Goal: Book appointment/travel/reservation

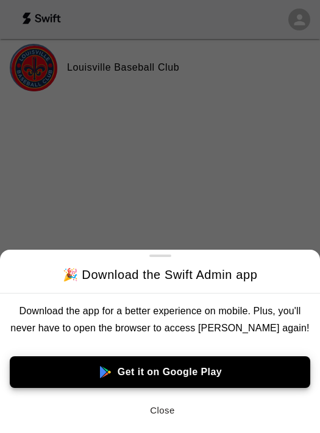
click at [169, 411] on button "Close" at bounding box center [162, 411] width 39 height 26
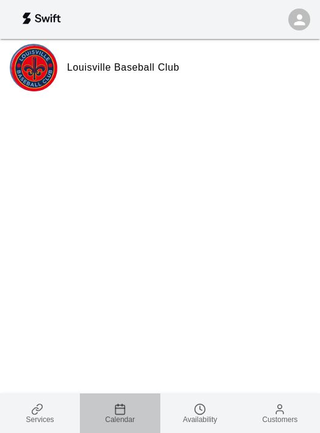
click at [114, 398] on link "Calendar" at bounding box center [120, 413] width 80 height 40
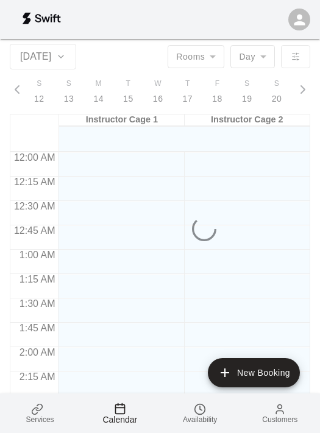
scroll to position [0, 5173]
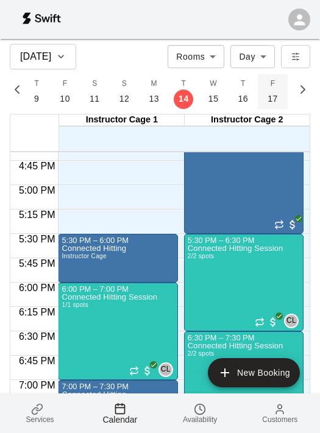
click at [267, 93] on p "17" at bounding box center [272, 99] width 10 height 13
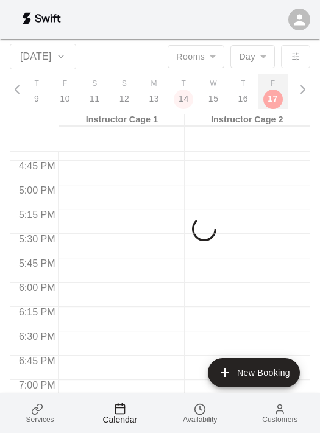
scroll to position [0, 5259]
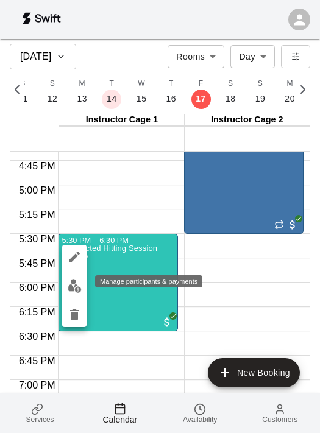
click at [70, 286] on img "edit" at bounding box center [75, 286] width 14 height 14
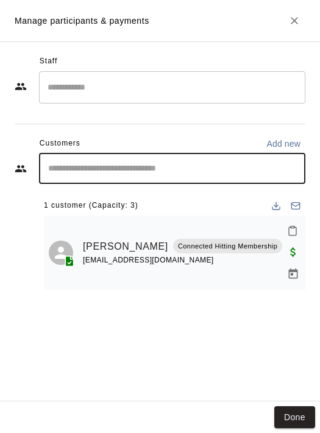
click at [135, 164] on input "Start typing to search customers..." at bounding box center [171, 169] width 255 height 12
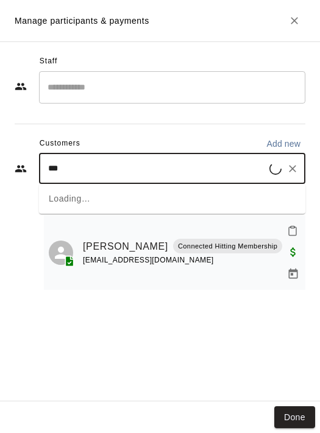
type input "****"
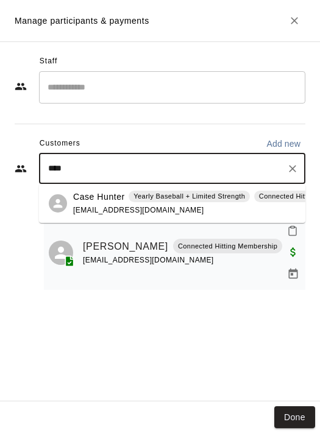
click at [115, 205] on div "Case Hunter Yearly Baseball + Limited Strength Connected Hitting Membership c_w…" at bounding box center [218, 204] width 290 height 26
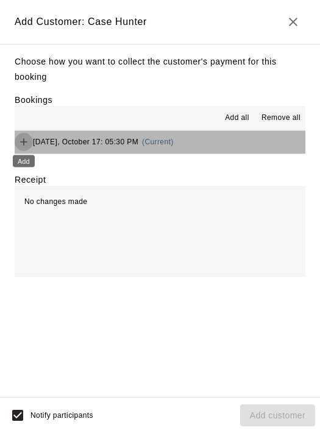
click at [27, 141] on icon "Add" at bounding box center [24, 142] width 12 height 12
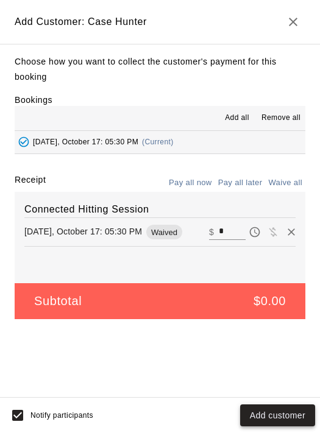
click at [289, 416] on button "Add customer" at bounding box center [277, 415] width 75 height 23
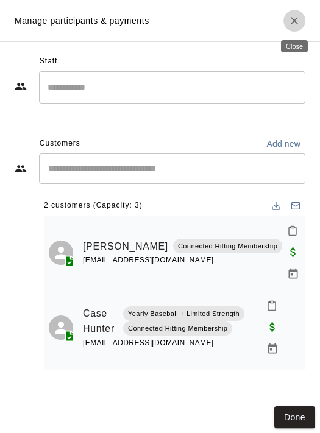
click at [293, 24] on icon "Close" at bounding box center [294, 21] width 12 height 12
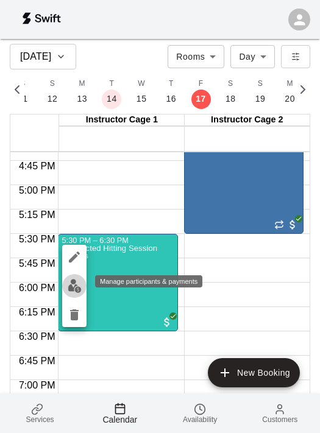
click at [72, 289] on img "edit" at bounding box center [75, 286] width 14 height 14
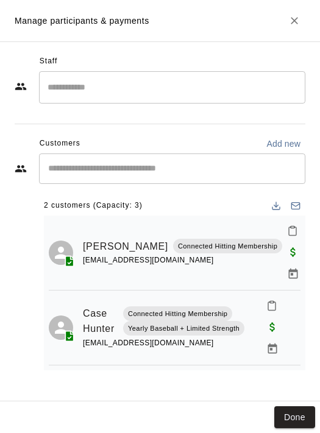
click at [158, 174] on input "Start typing to search customers..." at bounding box center [171, 169] width 255 height 12
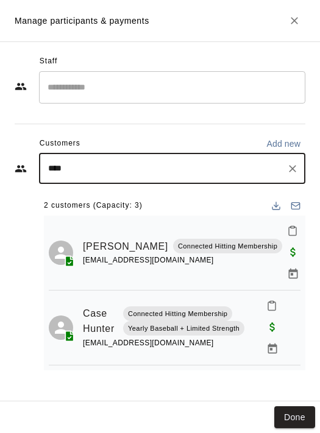
type input "*****"
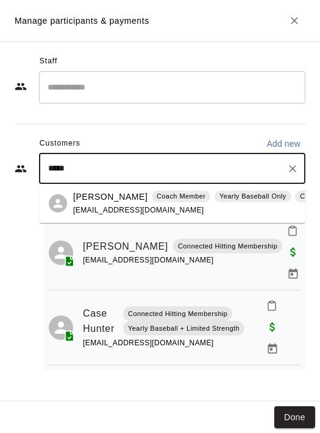
click at [156, 204] on div "Marek Young Coach Member Yearly Baseball Only Connected Hitting Membership ryou…" at bounding box center [238, 204] width 331 height 26
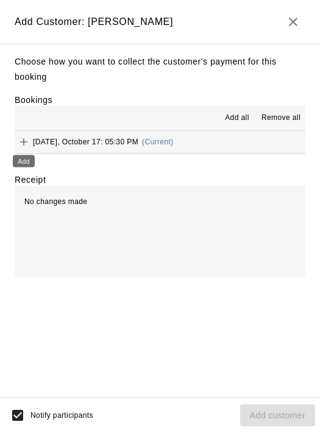
click at [23, 142] on icon "Add" at bounding box center [23, 142] width 7 height 7
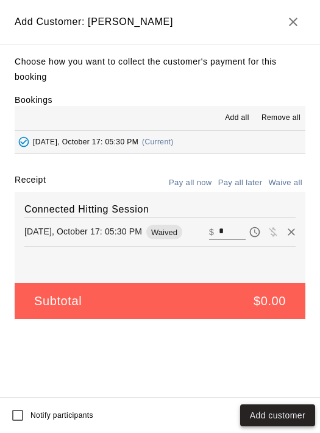
click at [272, 416] on button "Add customer" at bounding box center [277, 415] width 75 height 23
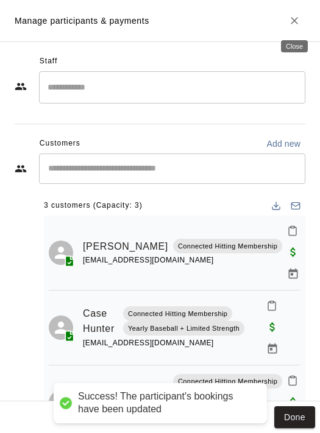
click at [293, 19] on icon "Close" at bounding box center [293, 20] width 7 height 7
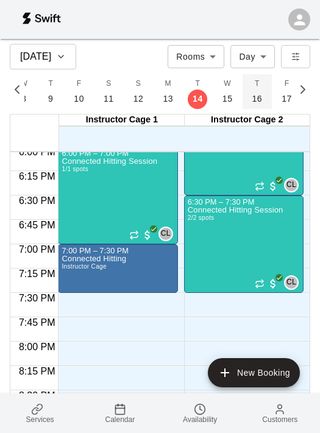
scroll to position [1764, 0]
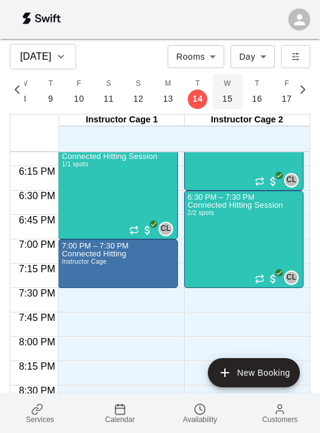
click at [225, 95] on p "15" at bounding box center [227, 99] width 10 height 13
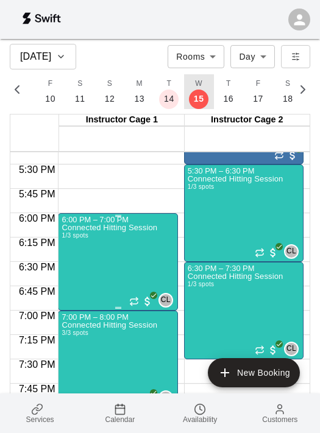
scroll to position [1692, 0]
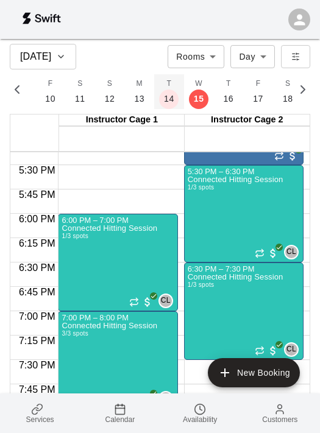
click at [166, 102] on p "14" at bounding box center [169, 99] width 10 height 13
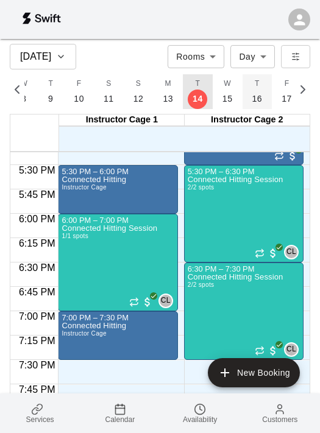
scroll to position [0, 5174]
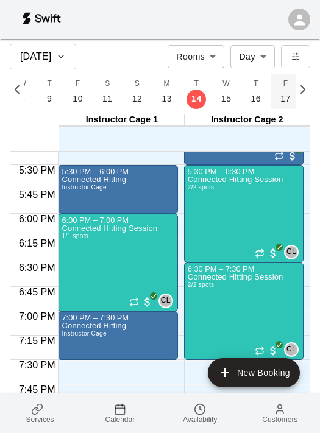
click at [274, 94] on button "F 17" at bounding box center [285, 91] width 30 height 35
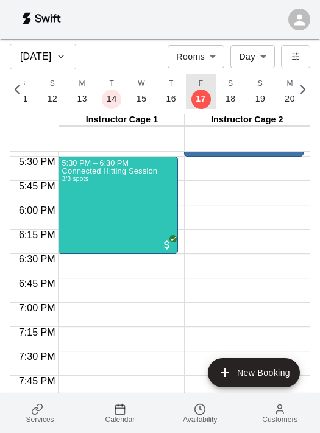
scroll to position [1708, 0]
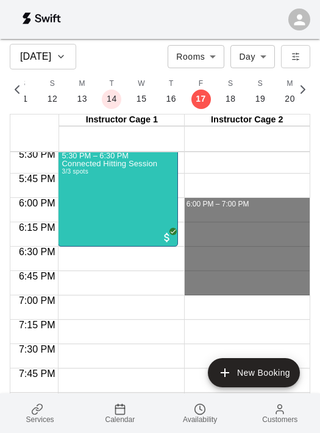
drag, startPoint x: 235, startPoint y: 200, endPoint x: 230, endPoint y: 278, distance: 78.1
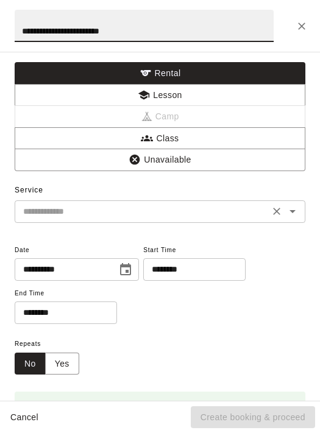
type input "**********"
click at [219, 211] on input "text" at bounding box center [141, 211] width 247 height 15
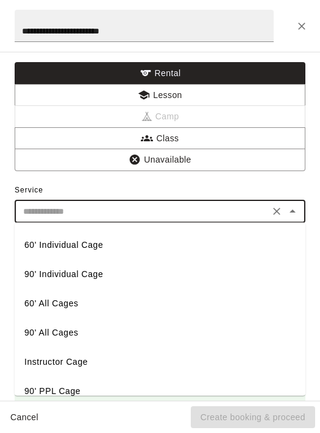
scroll to position [54, 0]
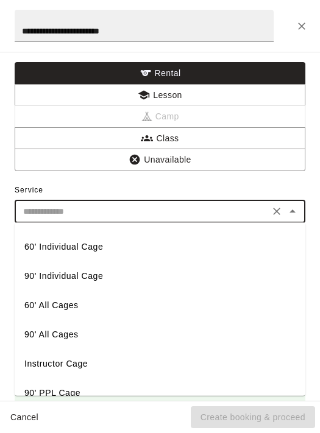
click at [97, 362] on li "Instructor Cage" at bounding box center [160, 363] width 290 height 29
type input "**********"
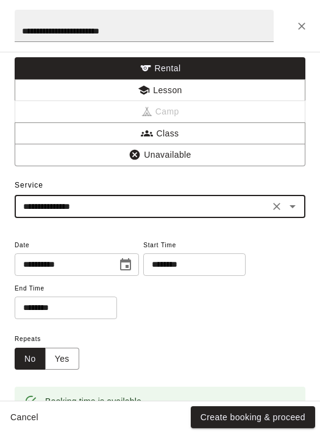
scroll to position [8, 0]
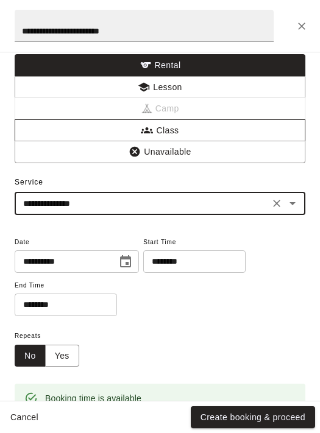
click at [214, 134] on button "Class" at bounding box center [160, 130] width 290 height 23
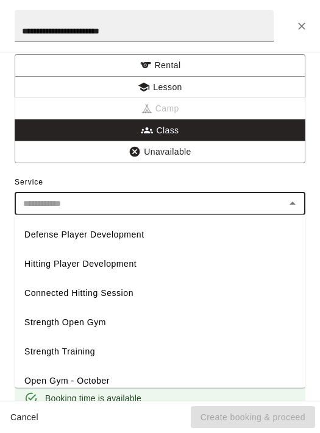
click at [237, 203] on input "text" at bounding box center [149, 203] width 263 height 15
click at [121, 293] on li "Connected Hitting Session" at bounding box center [160, 292] width 290 height 29
type input "**********"
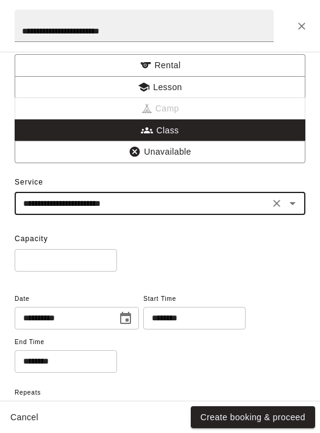
click at [82, 266] on input "*" at bounding box center [66, 260] width 102 height 23
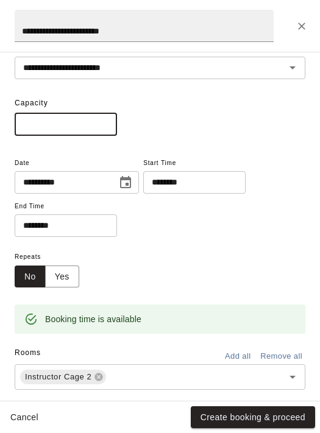
scroll to position [157, 0]
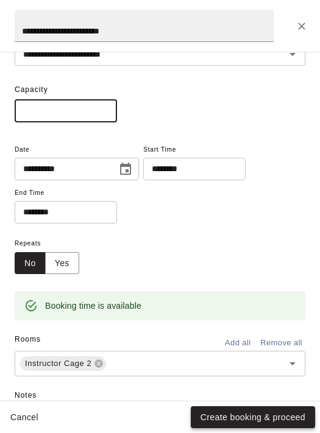
type input "*"
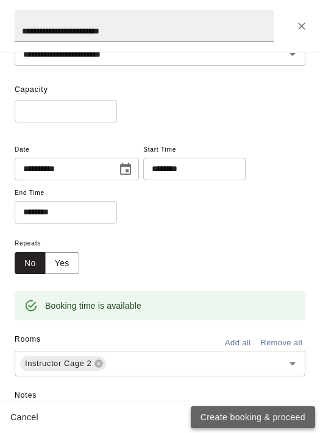
click at [269, 415] on button "Create booking & proceed" at bounding box center [253, 417] width 124 height 23
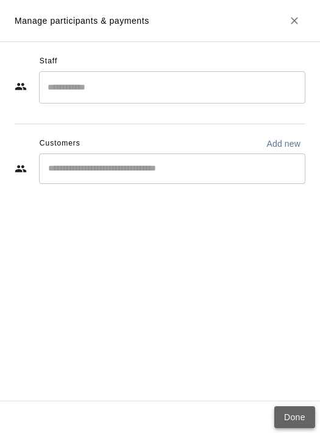
click at [300, 416] on button "Done" at bounding box center [294, 417] width 41 height 23
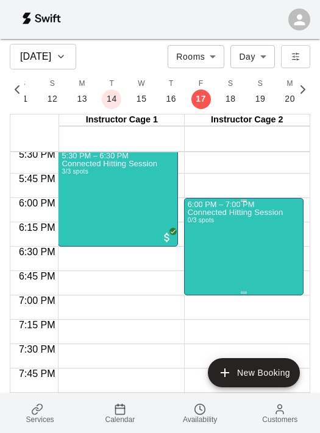
click at [223, 245] on div "Connected Hitting Session 0/3 spots" at bounding box center [236, 425] width 96 height 433
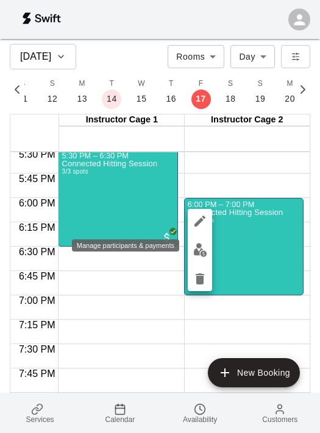
click at [197, 248] on img "edit" at bounding box center [200, 250] width 14 height 14
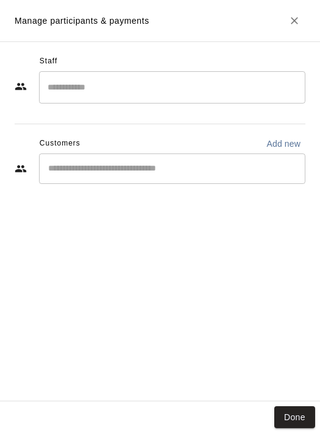
click at [122, 170] on input "Start typing to search customers..." at bounding box center [171, 169] width 255 height 12
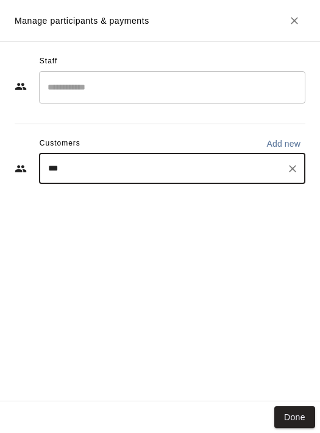
type input "****"
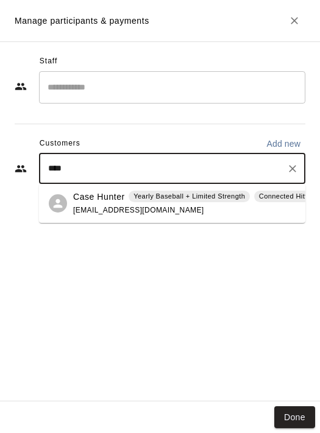
click at [146, 209] on span "c_wood03@hotmail.com" at bounding box center [138, 210] width 131 height 9
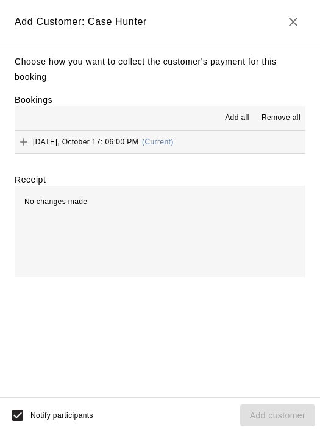
click at [290, 20] on icon "button" at bounding box center [293, 22] width 9 height 9
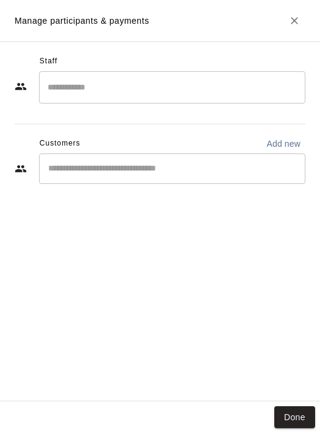
click at [133, 181] on div "​" at bounding box center [172, 168] width 266 height 30
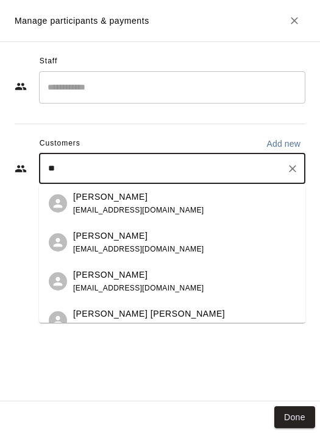
type input "*"
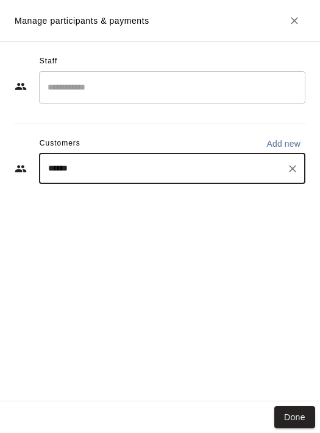
type input "*******"
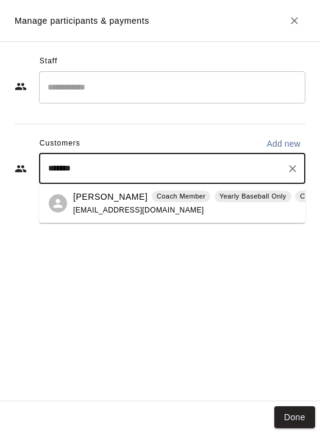
click at [128, 213] on span "jasonnorthcut@yahoo.com" at bounding box center [138, 210] width 131 height 9
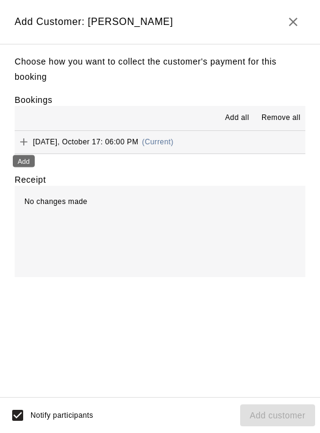
click at [19, 138] on icon "Add" at bounding box center [24, 142] width 12 height 12
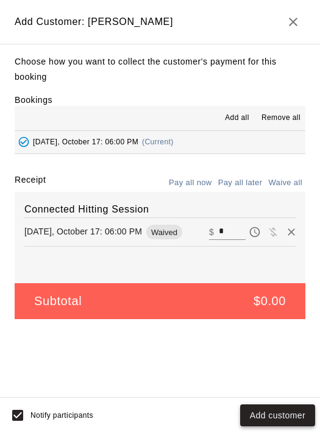
click at [269, 416] on button "Add customer" at bounding box center [277, 415] width 75 height 23
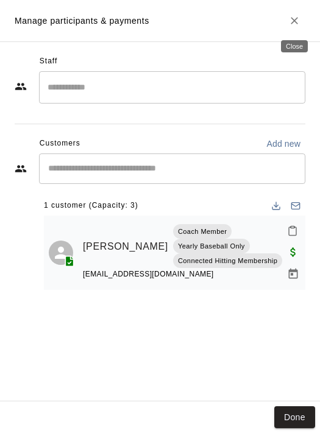
click at [292, 23] on icon "Close" at bounding box center [294, 21] width 12 height 12
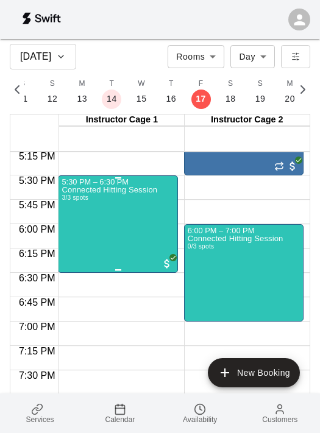
scroll to position [1681, 0]
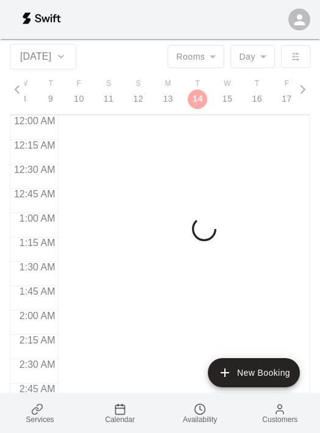
scroll to position [1632, 0]
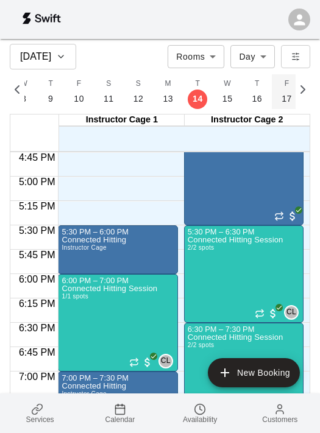
click at [284, 98] on p "17" at bounding box center [286, 99] width 10 height 13
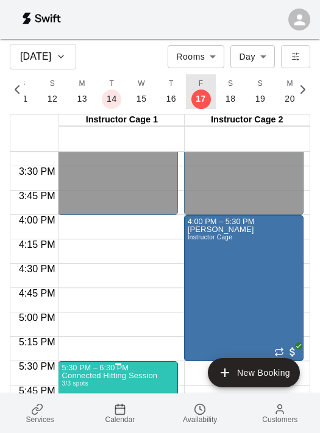
scroll to position [1494, 0]
